Goal: Find specific page/section: Find specific page/section

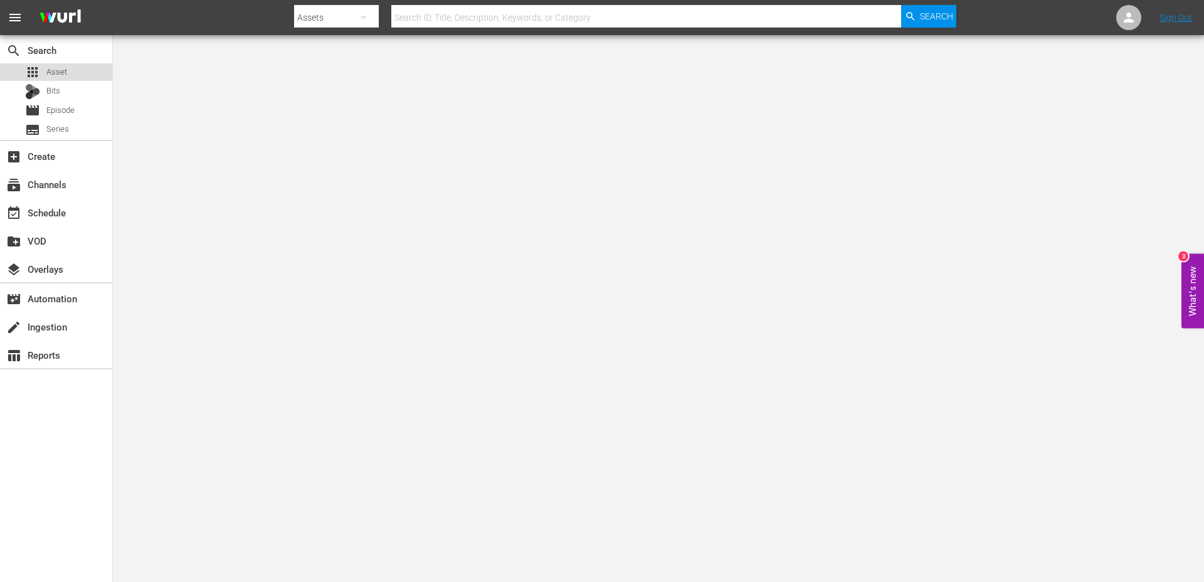
click at [80, 76] on div "apps Asset" at bounding box center [56, 72] width 112 height 18
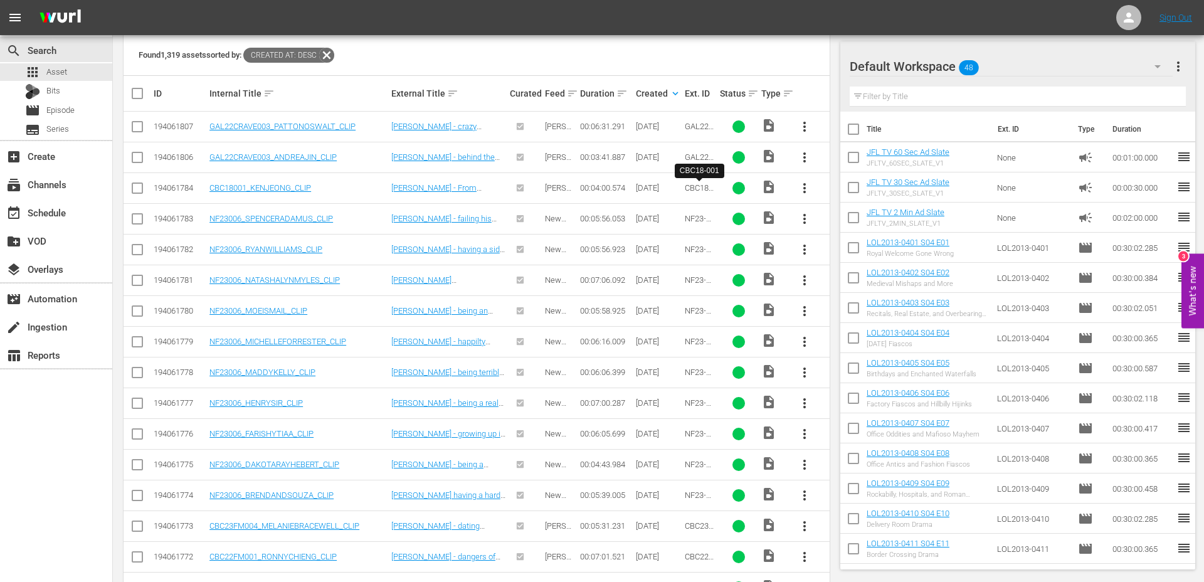
scroll to position [282, 0]
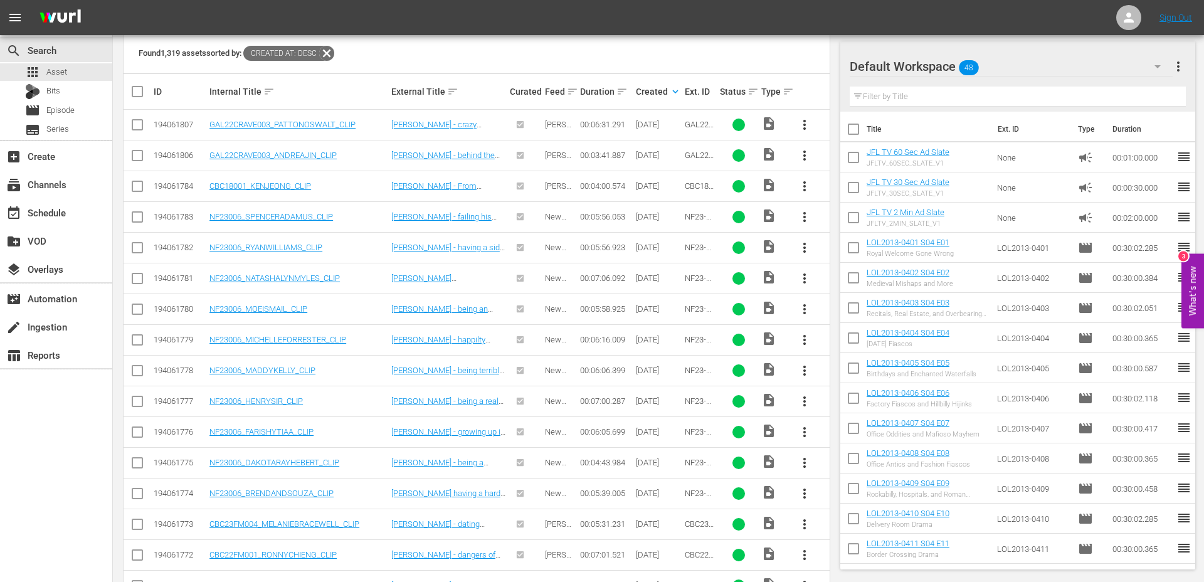
click at [1173, 66] on span "more_vert" at bounding box center [1177, 66] width 15 height 15
click at [995, 24] on nav "menu Sign Out" at bounding box center [602, 17] width 1204 height 35
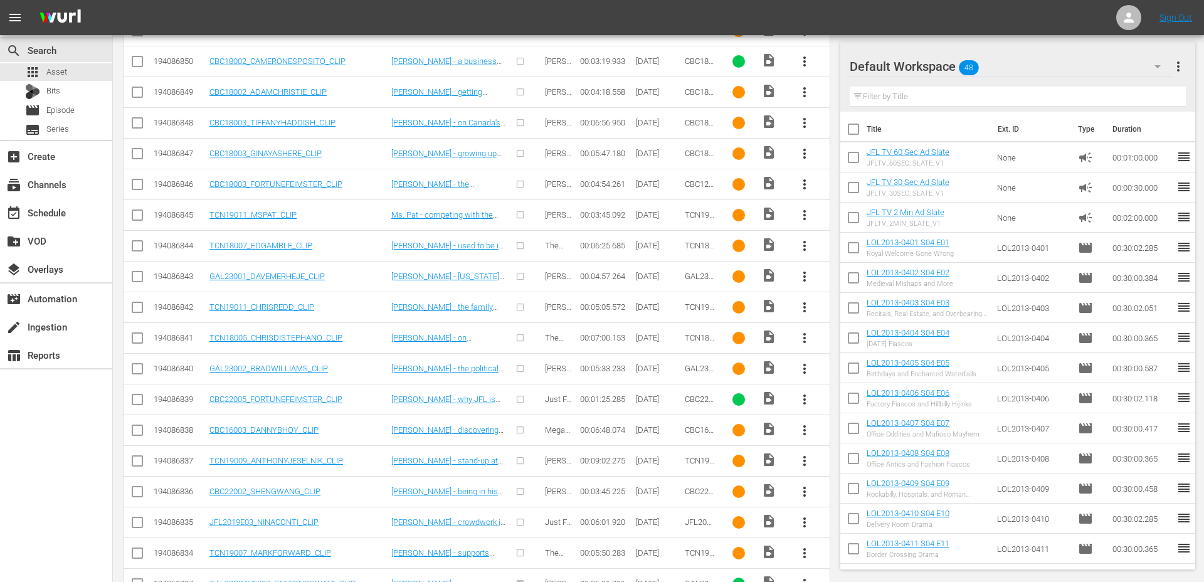
scroll to position [494, 0]
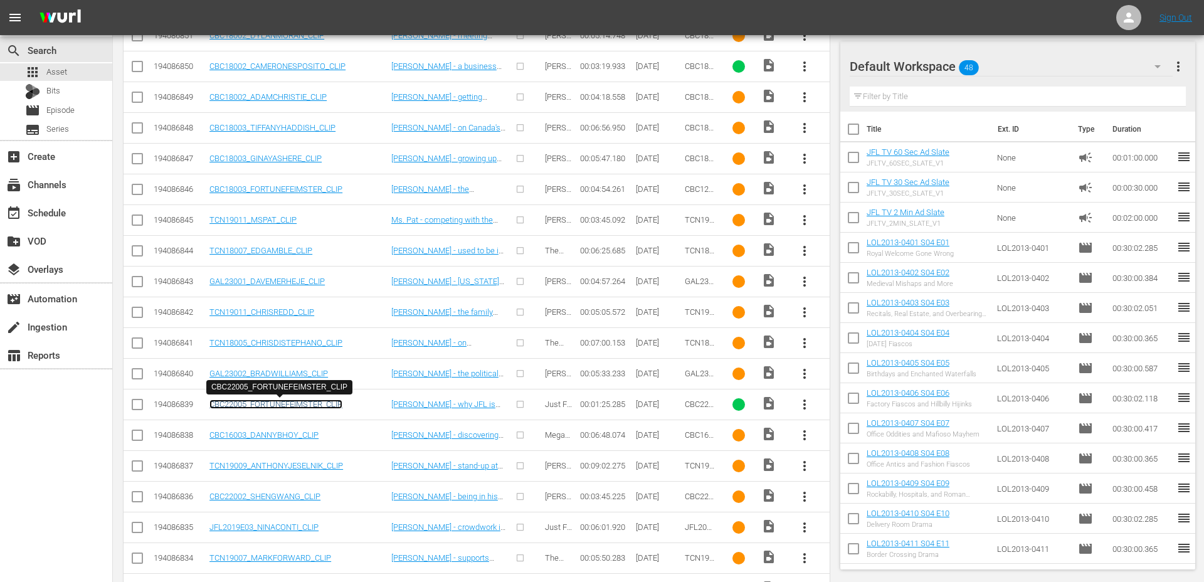
click at [291, 405] on link "CBC22005_FORTUNEFEIMSTER_CLIP" at bounding box center [275, 403] width 133 height 9
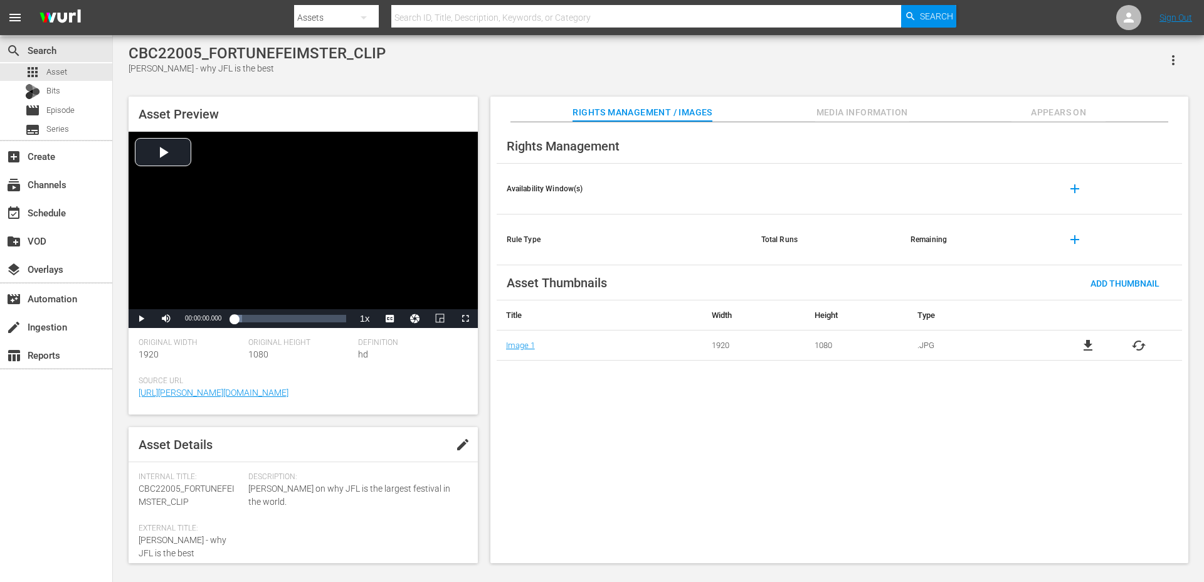
click at [1054, 105] on span "Appears On" at bounding box center [1058, 113] width 94 height 16
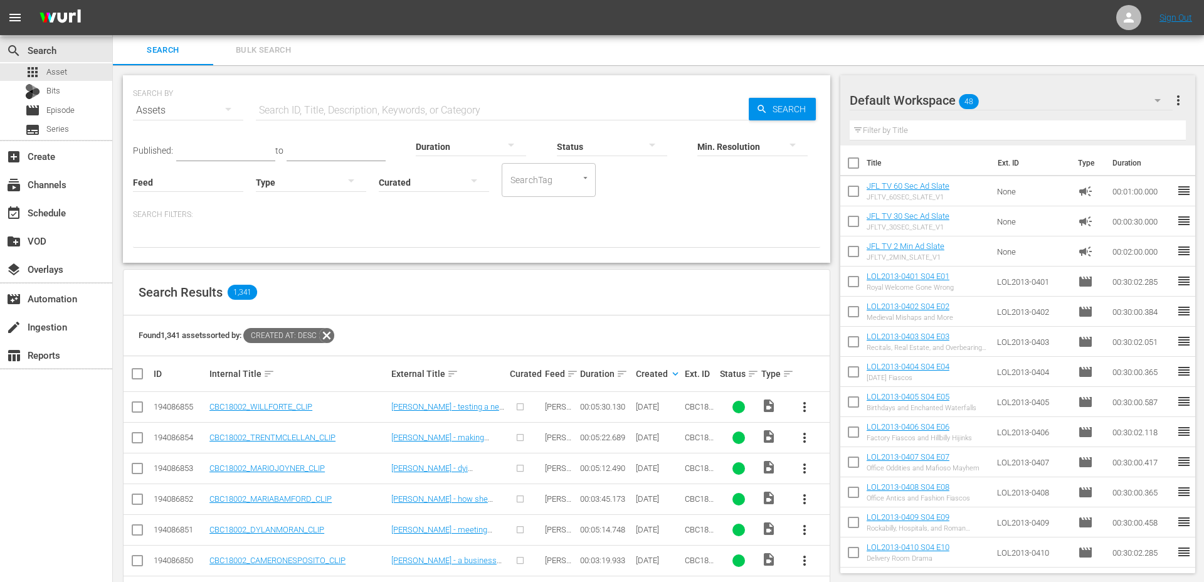
click at [577, 188] on div "SearchTag" at bounding box center [548, 180] width 94 height 34
type input "batch09"
click at [693, 226] on div at bounding box center [476, 236] width 687 height 21
click at [548, 172] on input "SearchTag" at bounding box center [531, 180] width 48 height 23
type input "batch09"
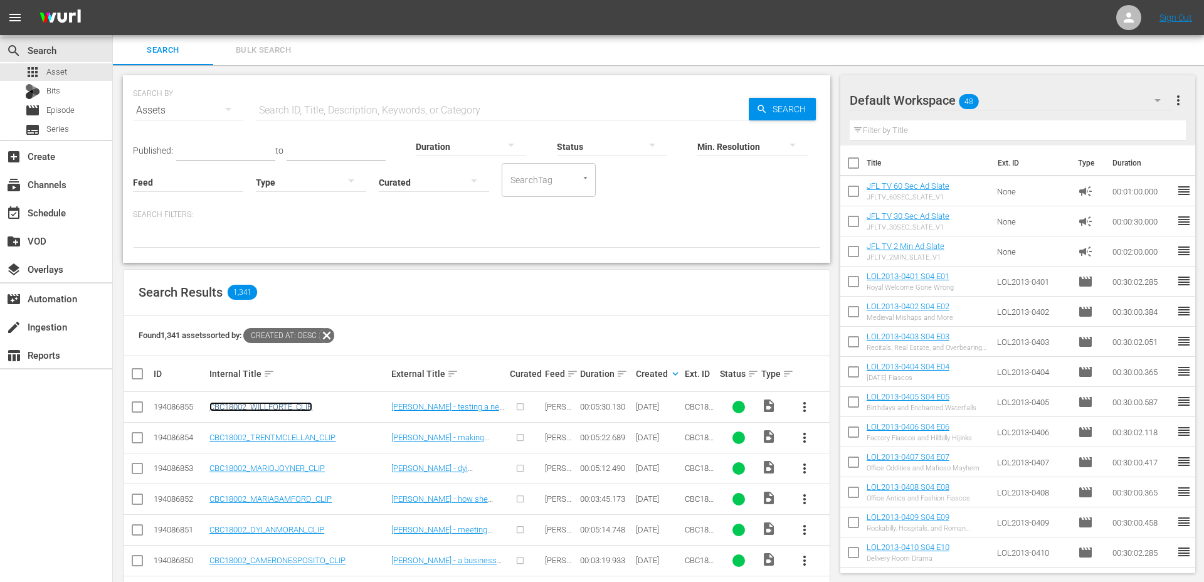
click at [285, 409] on link "CBC18002_WILLFORTE_CLIP" at bounding box center [260, 406] width 103 height 9
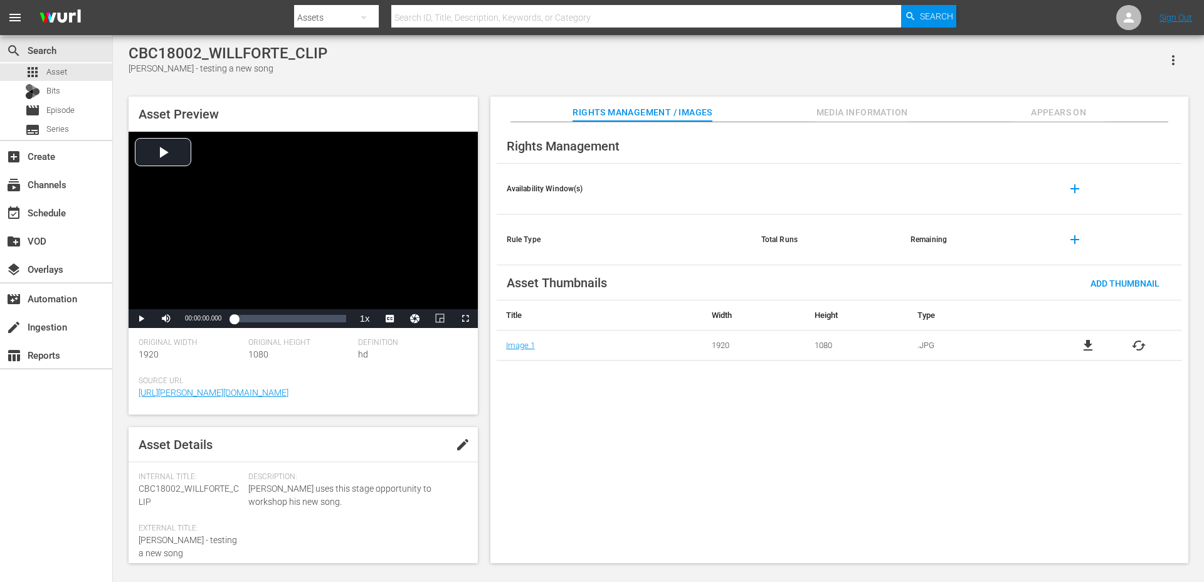
click at [1180, 51] on button "button" at bounding box center [1173, 60] width 30 height 30
click at [950, 90] on div "Asset Preview Video Player is loading. Play Video Play Mute Current Time 00:00:…" at bounding box center [658, 323] width 1072 height 466
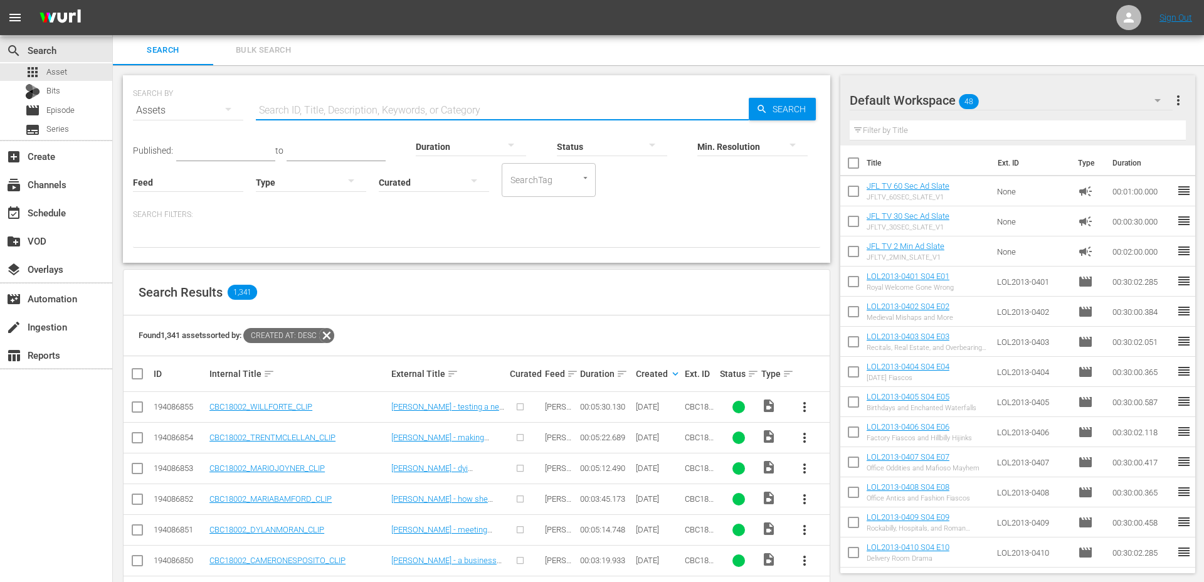
click at [430, 111] on input "text" at bounding box center [502, 110] width 493 height 30
type input "batch08"
click at [396, 112] on input "batch08" at bounding box center [502, 110] width 493 height 30
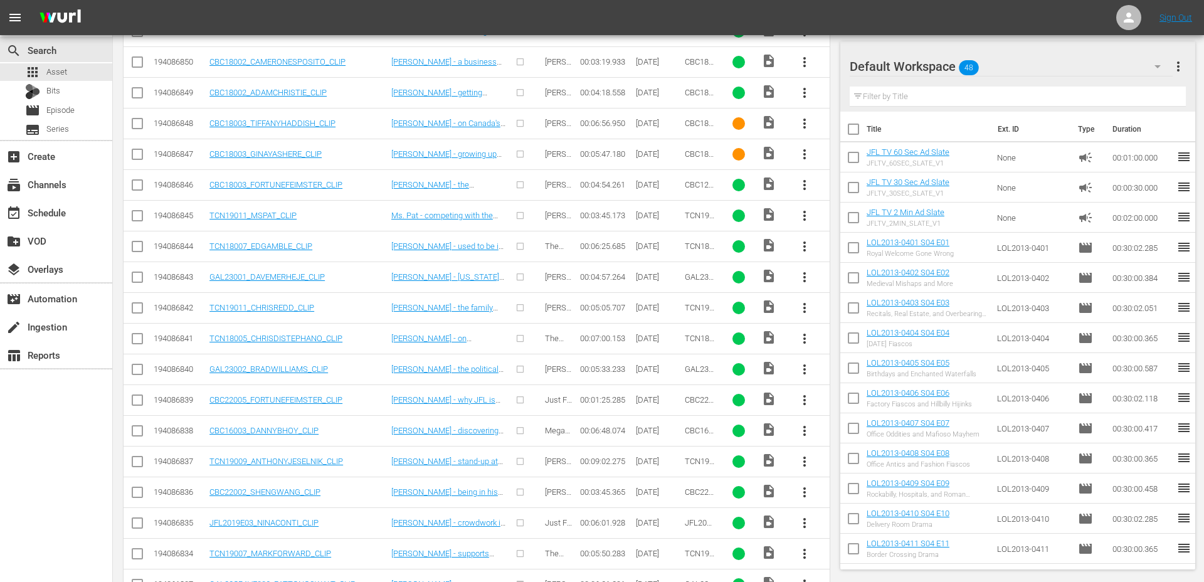
scroll to position [495, 0]
